Goal: Book appointment/travel/reservation

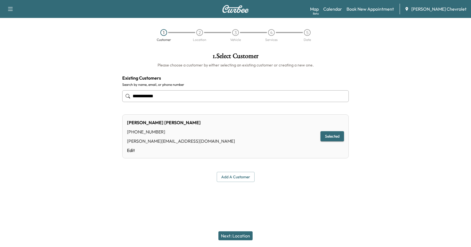
click at [234, 174] on button "Add a customer" at bounding box center [236, 177] width 38 height 10
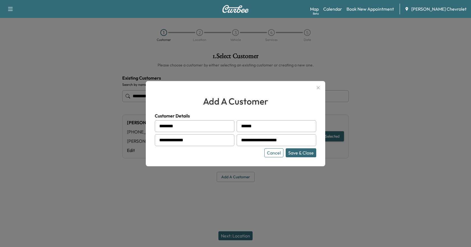
click at [268, 155] on button "Cancel" at bounding box center [274, 152] width 19 height 9
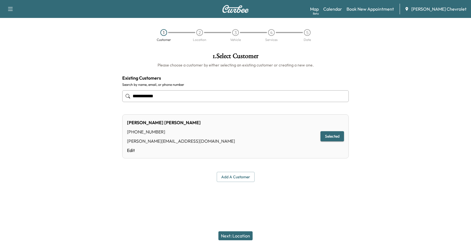
click at [5, 9] on button "button" at bounding box center [10, 8] width 12 height 9
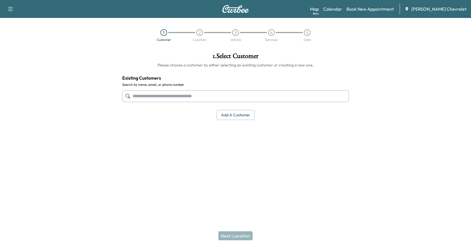
click at [167, 43] on div "1 Customer 2 Location 3 Vehicle 4 Services 5 Date" at bounding box center [235, 35] width 471 height 26
click at [291, 159] on div "1 . Select Customer Please choose a customer by either selecting an existing cu…" at bounding box center [236, 110] width 236 height 124
click at [208, 123] on div "1 . Select Customer Please choose a customer by either selecting an existing cu…" at bounding box center [236, 86] width 236 height 76
